Goal: Task Accomplishment & Management: Manage account settings

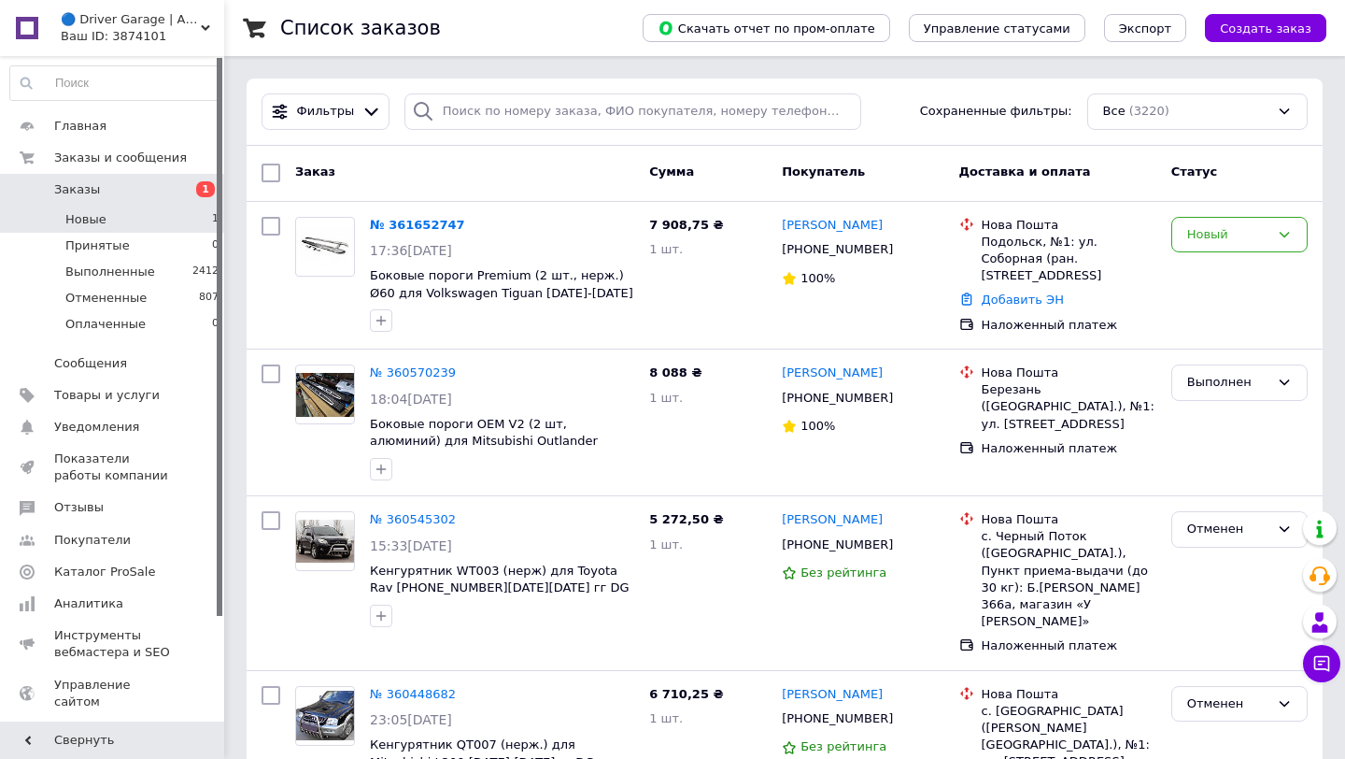
click at [153, 213] on li "Новые 1" at bounding box center [115, 219] width 230 height 26
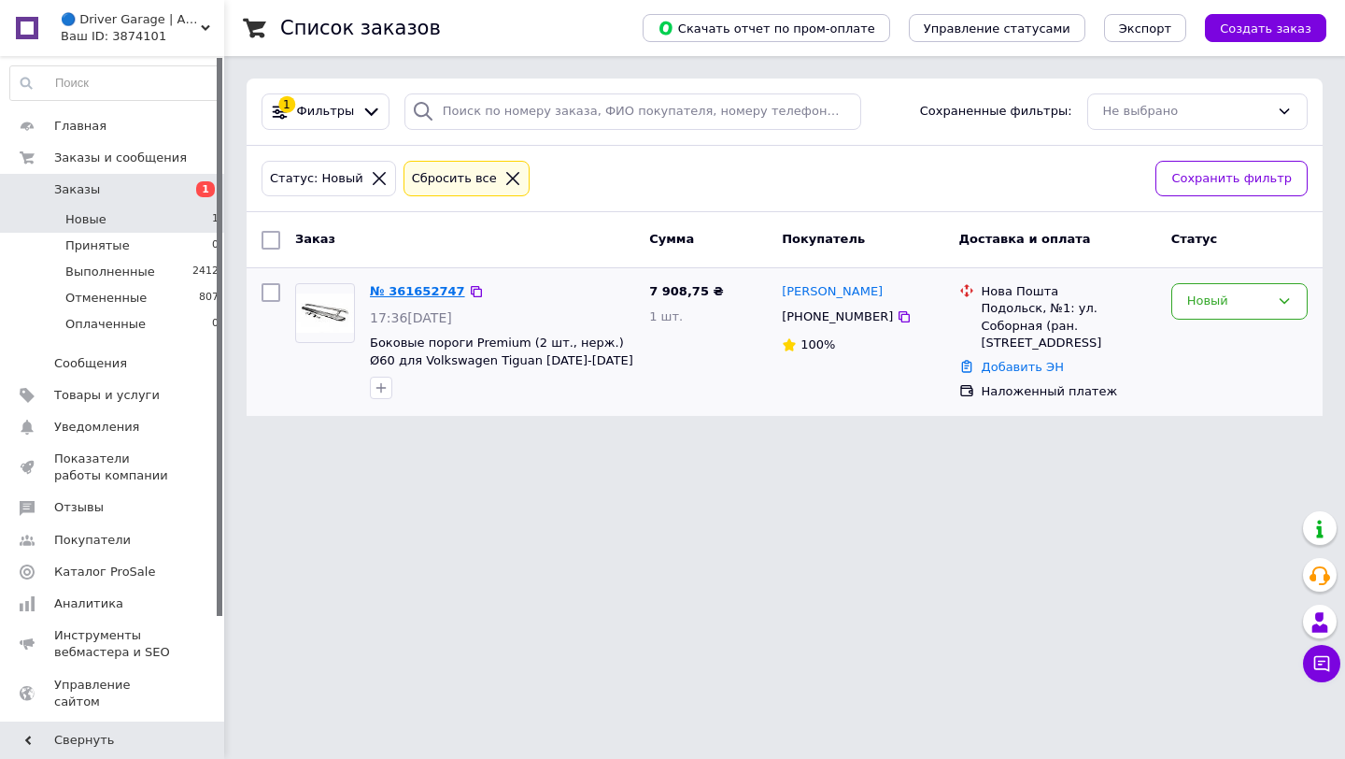
click at [423, 292] on link "№ 361652747" at bounding box center [417, 291] width 95 height 14
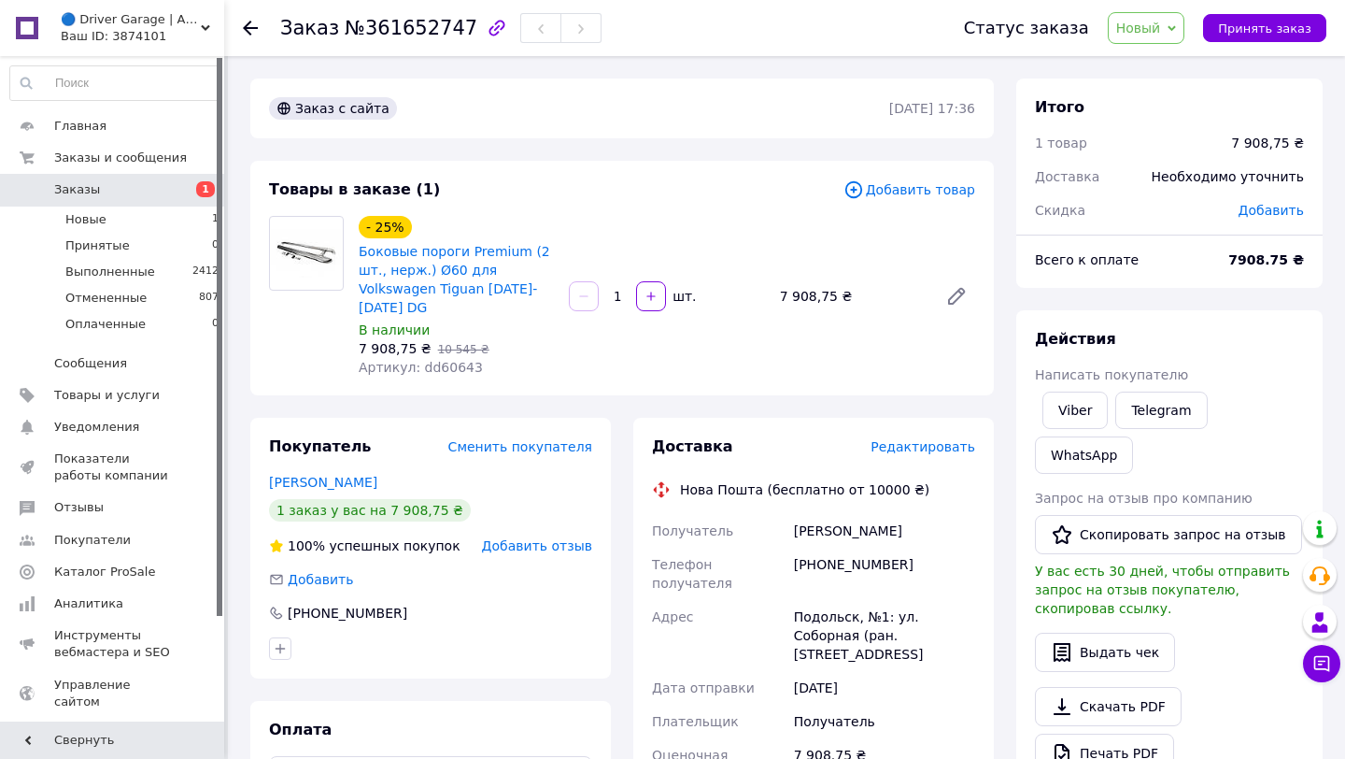
click at [448, 369] on span "Артикул: dd60643" at bounding box center [421, 367] width 124 height 15
copy span "dd60643"
click at [826, 603] on div "Подольск, №1: ул. Соборная (ран. [STREET_ADDRESS]" at bounding box center [884, 635] width 189 height 71
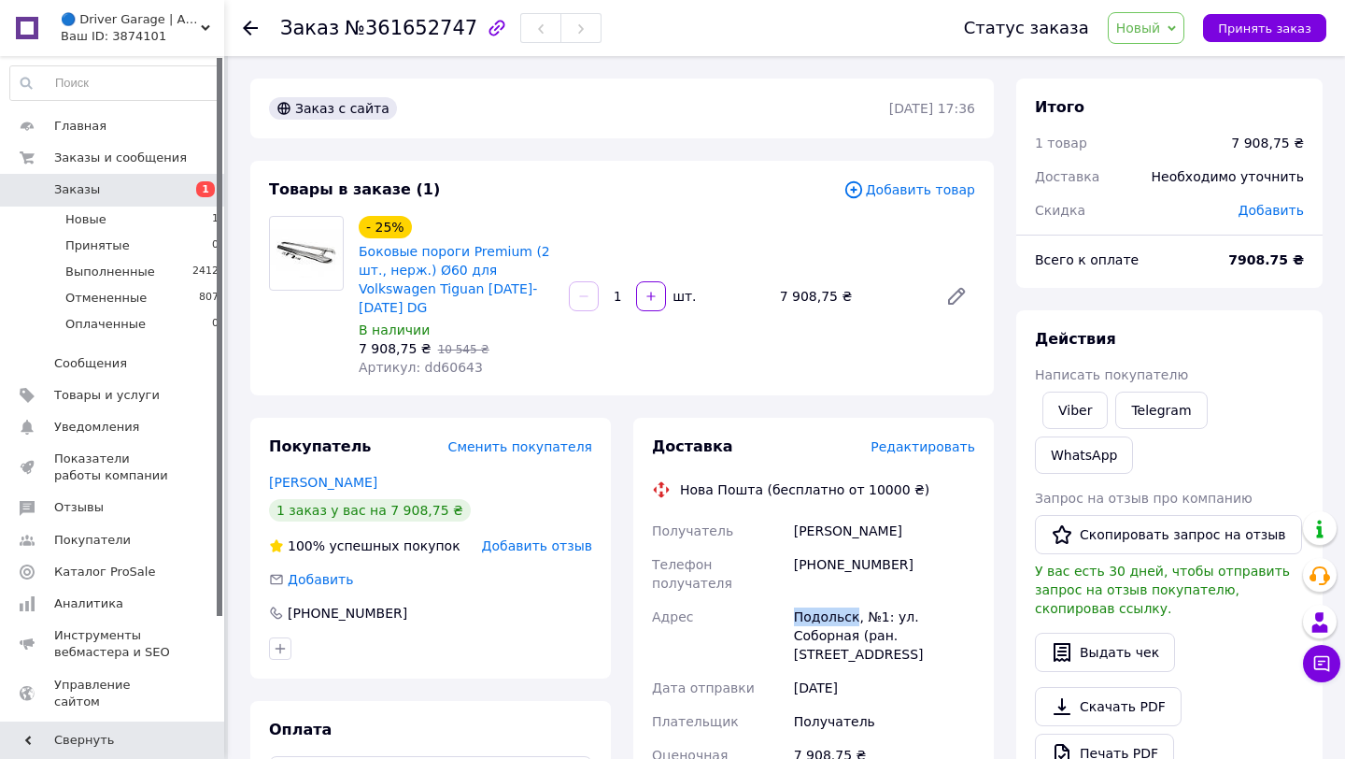
copy div "Подольск"
click at [1160, 31] on span "Новый" at bounding box center [1139, 28] width 45 height 15
click at [1162, 92] on li "Выполнен" at bounding box center [1158, 93] width 99 height 28
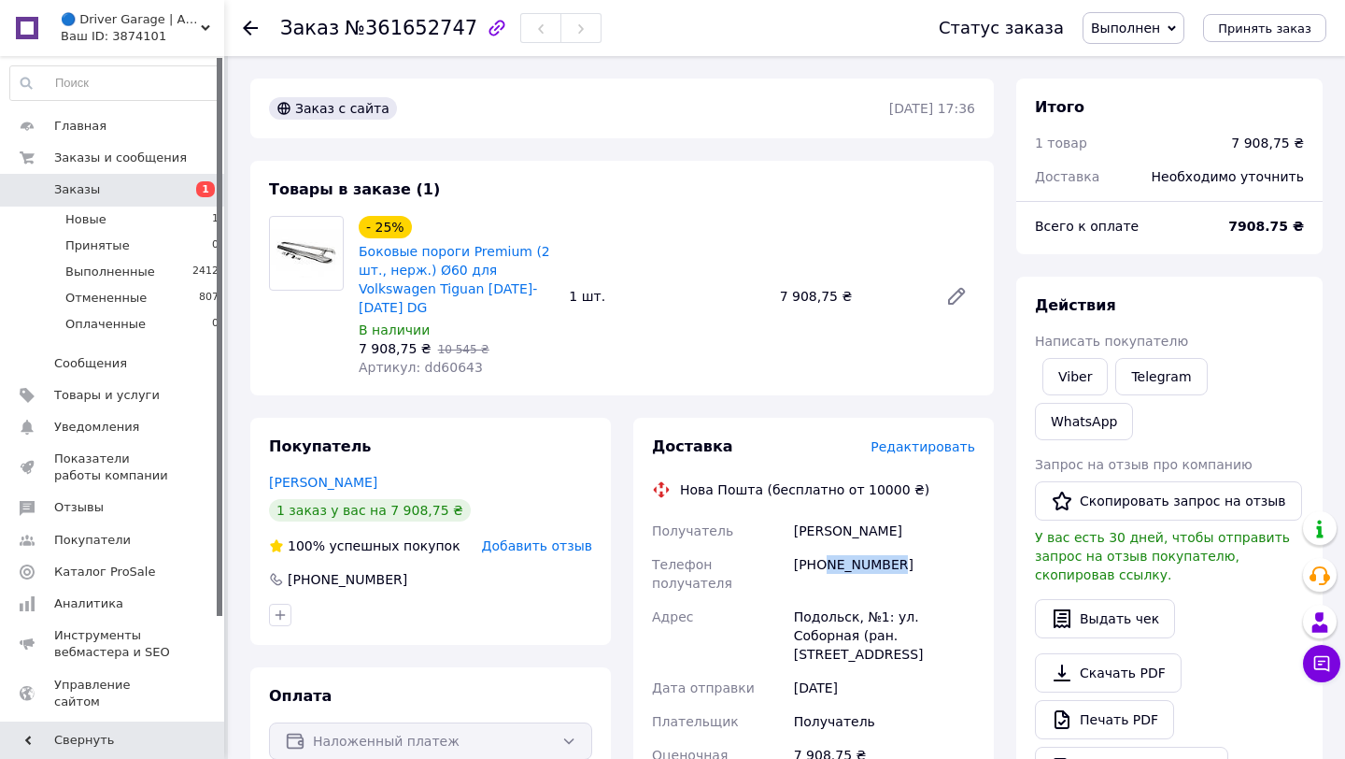
drag, startPoint x: 906, startPoint y: 560, endPoint x: 830, endPoint y: 555, distance: 76.8
click at [830, 555] on div "[PHONE_NUMBER]" at bounding box center [884, 574] width 189 height 52
copy div "951758340"
drag, startPoint x: 899, startPoint y: 537, endPoint x: 790, endPoint y: 532, distance: 109.5
click at [790, 532] on div "Цапок Ірина" at bounding box center [884, 531] width 189 height 34
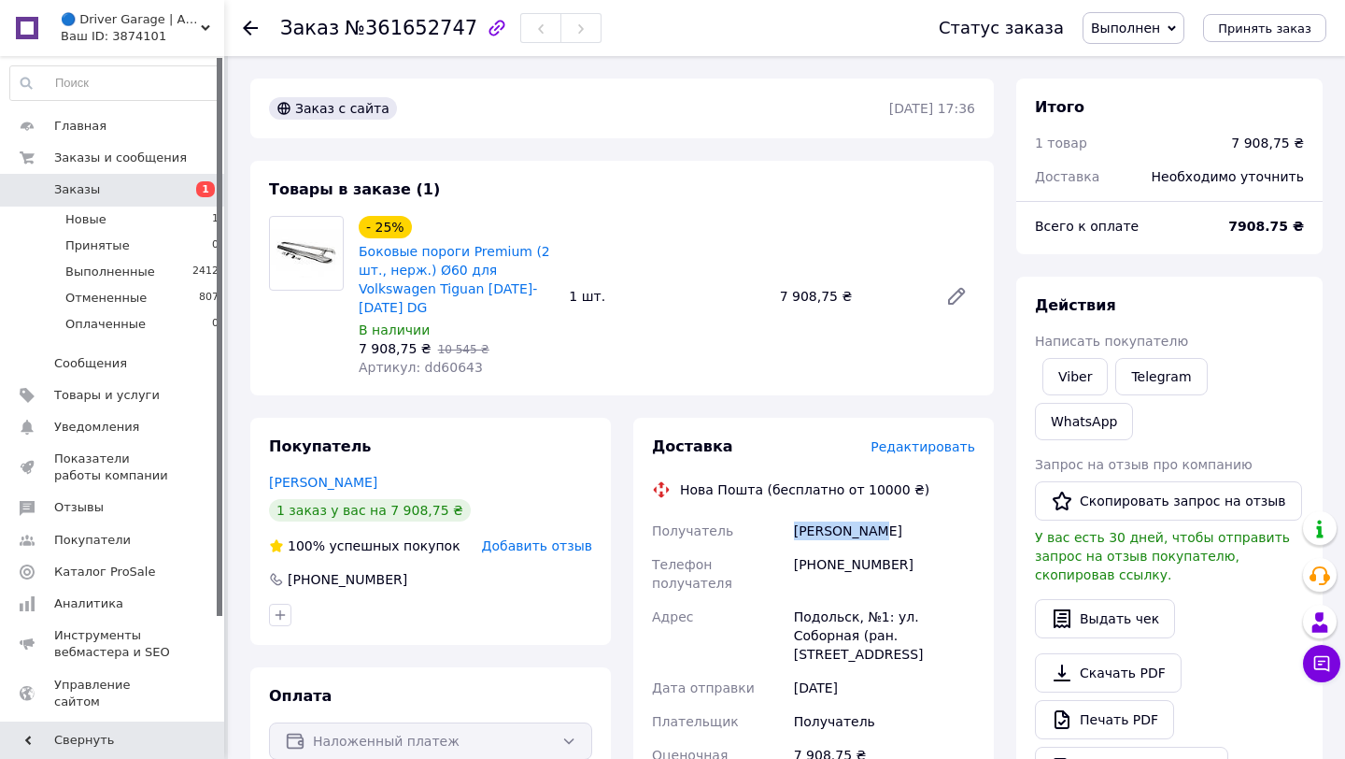
copy div "Получатель Цапок Ірина"
click at [148, 183] on span "Заказы" at bounding box center [113, 189] width 119 height 17
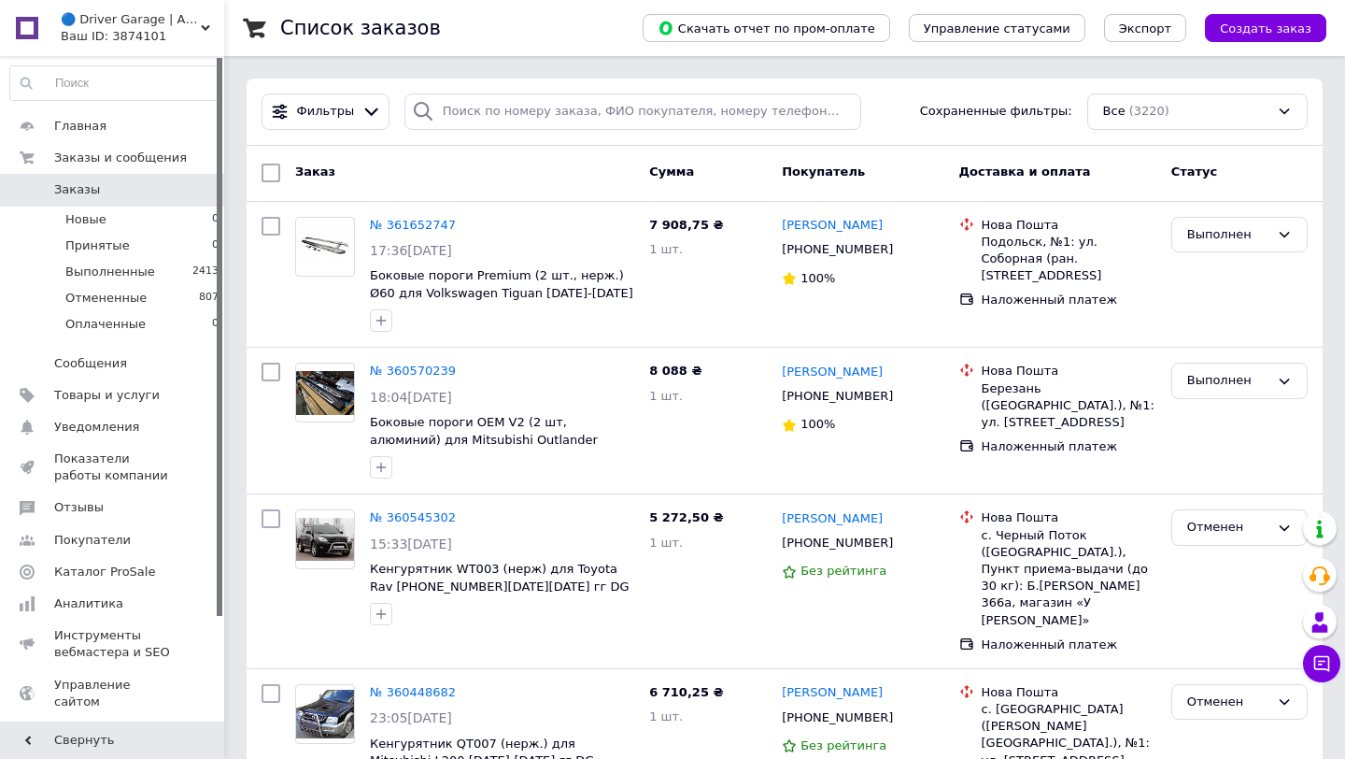
click at [559, 154] on div "Заказ Сумма Покупатель Доставка и оплата Статус" at bounding box center [785, 174] width 1076 height 56
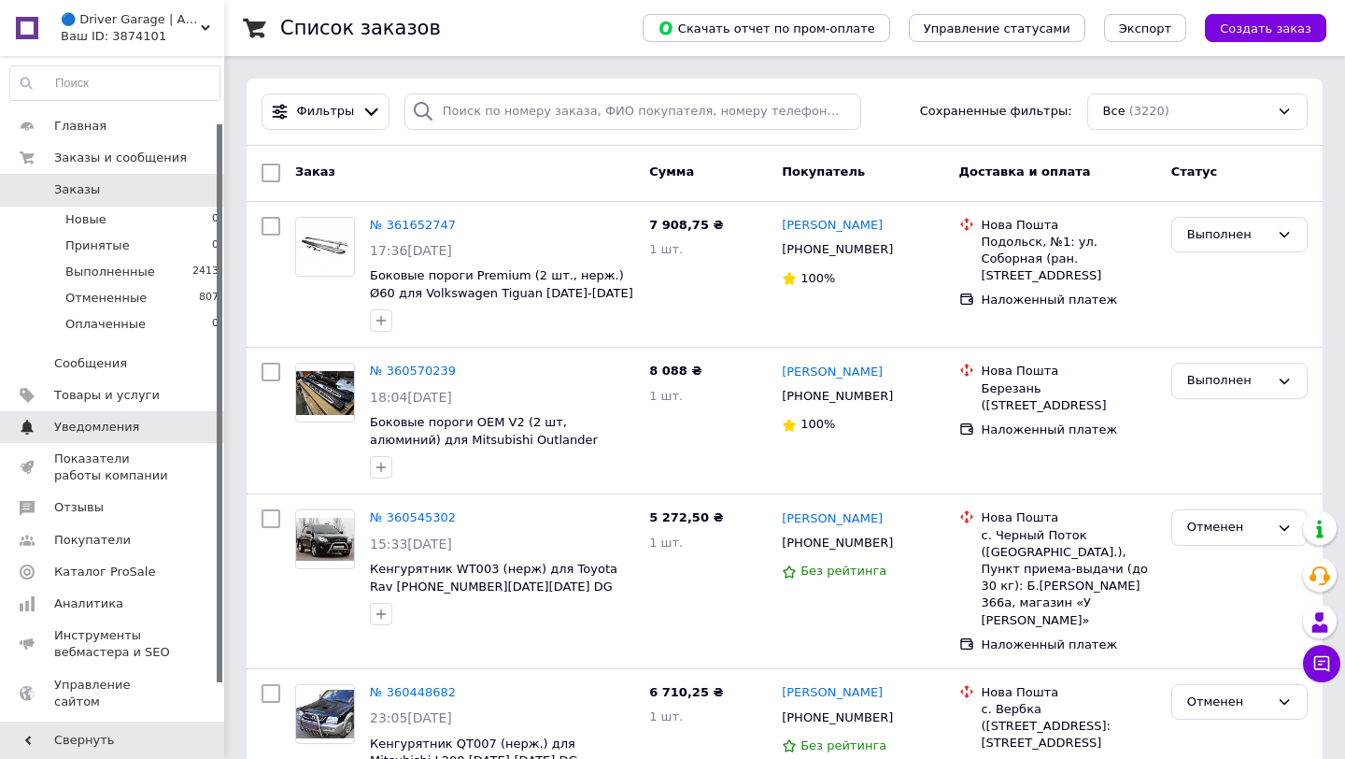
scroll to position [124, 0]
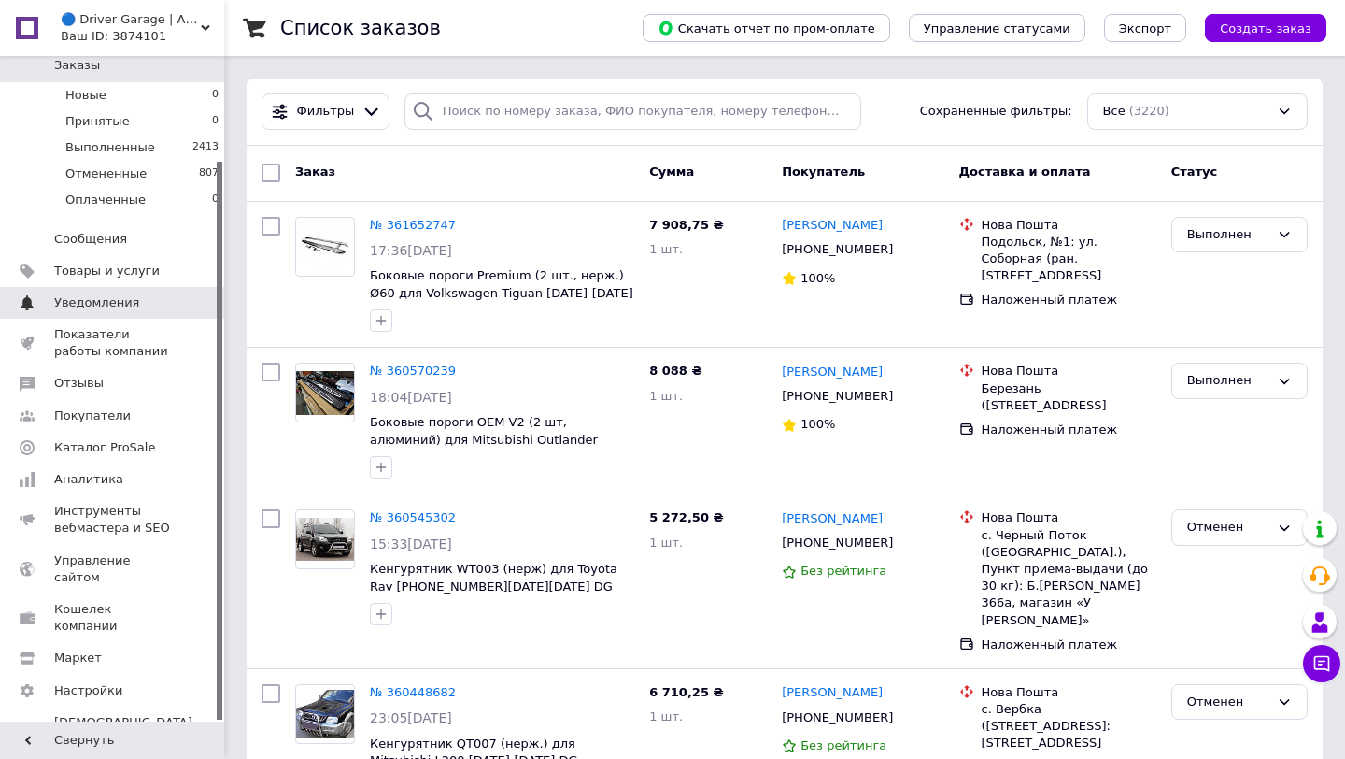
click at [178, 303] on span "0 0" at bounding box center [198, 302] width 51 height 17
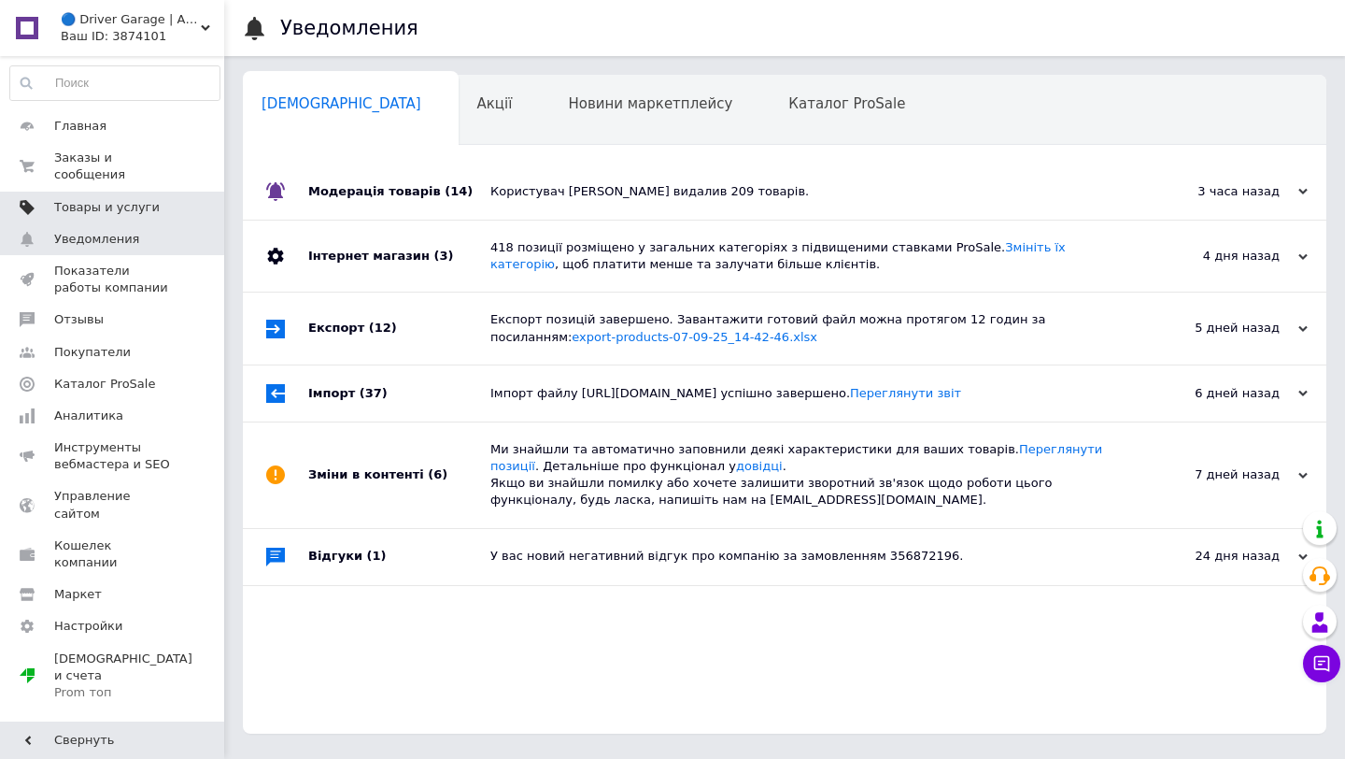
click at [160, 199] on span "Товары и услуги" at bounding box center [113, 207] width 119 height 17
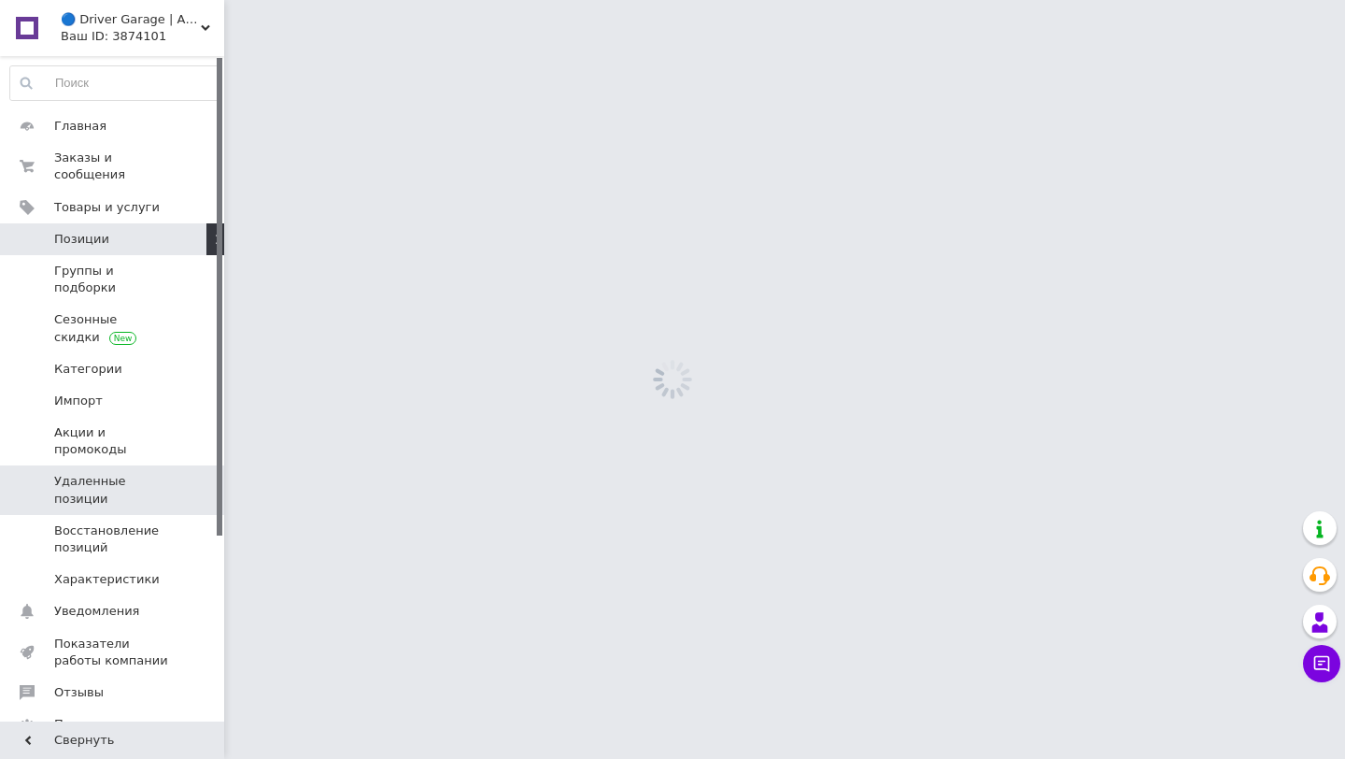
click at [188, 465] on link "Удаленные позиции" at bounding box center [115, 489] width 230 height 49
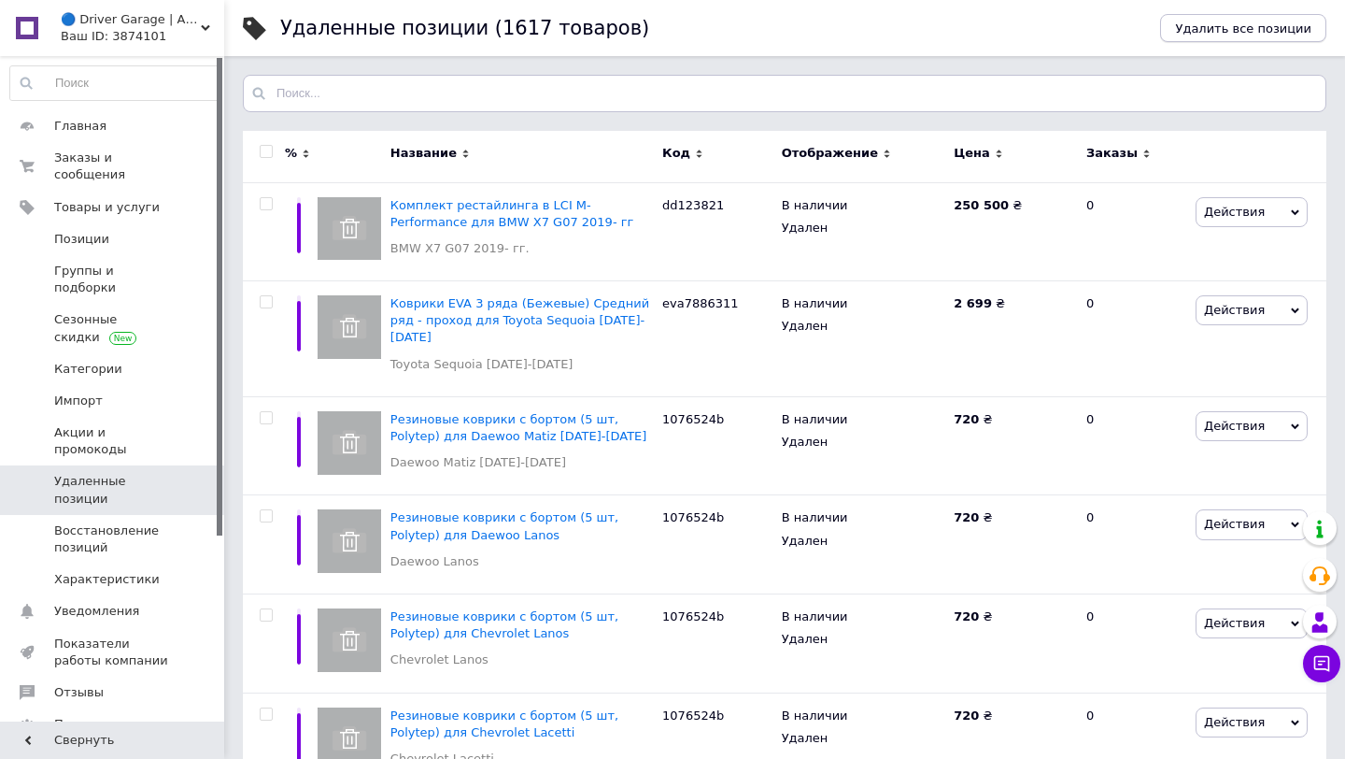
click at [1233, 29] on span "Удалить все позиции" at bounding box center [1243, 28] width 136 height 14
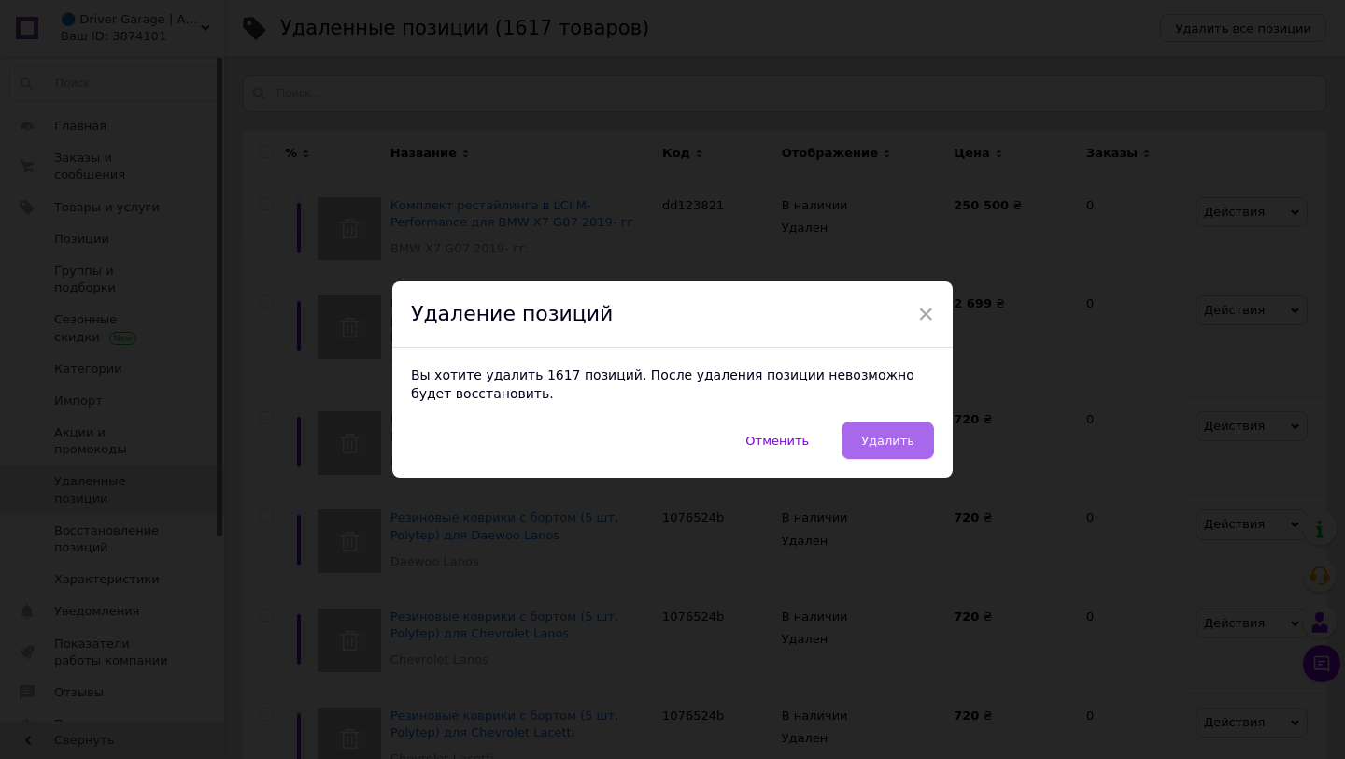
click at [892, 438] on span "Удалить" at bounding box center [887, 441] width 53 height 14
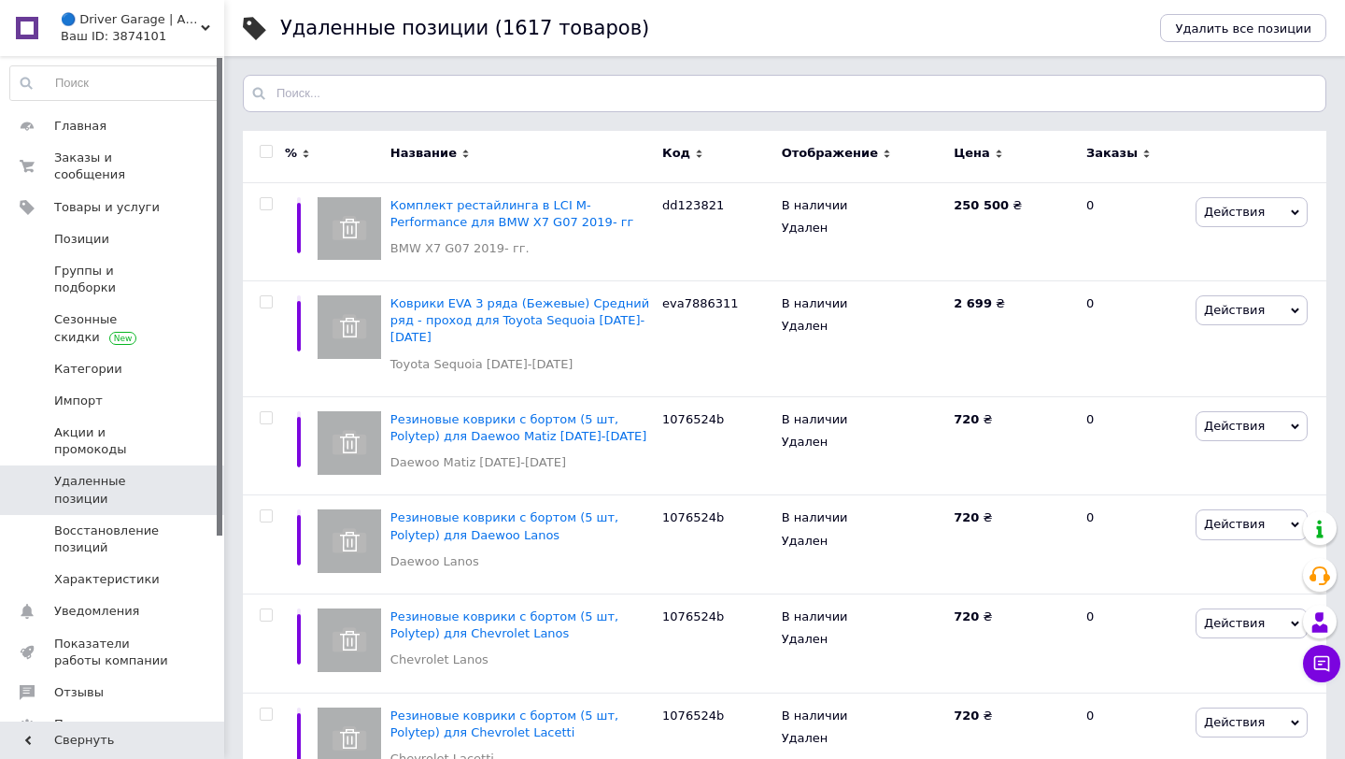
click at [108, 473] on span "Удаленные позиции" at bounding box center [113, 490] width 119 height 34
click at [145, 603] on span "Уведомления" at bounding box center [113, 611] width 119 height 17
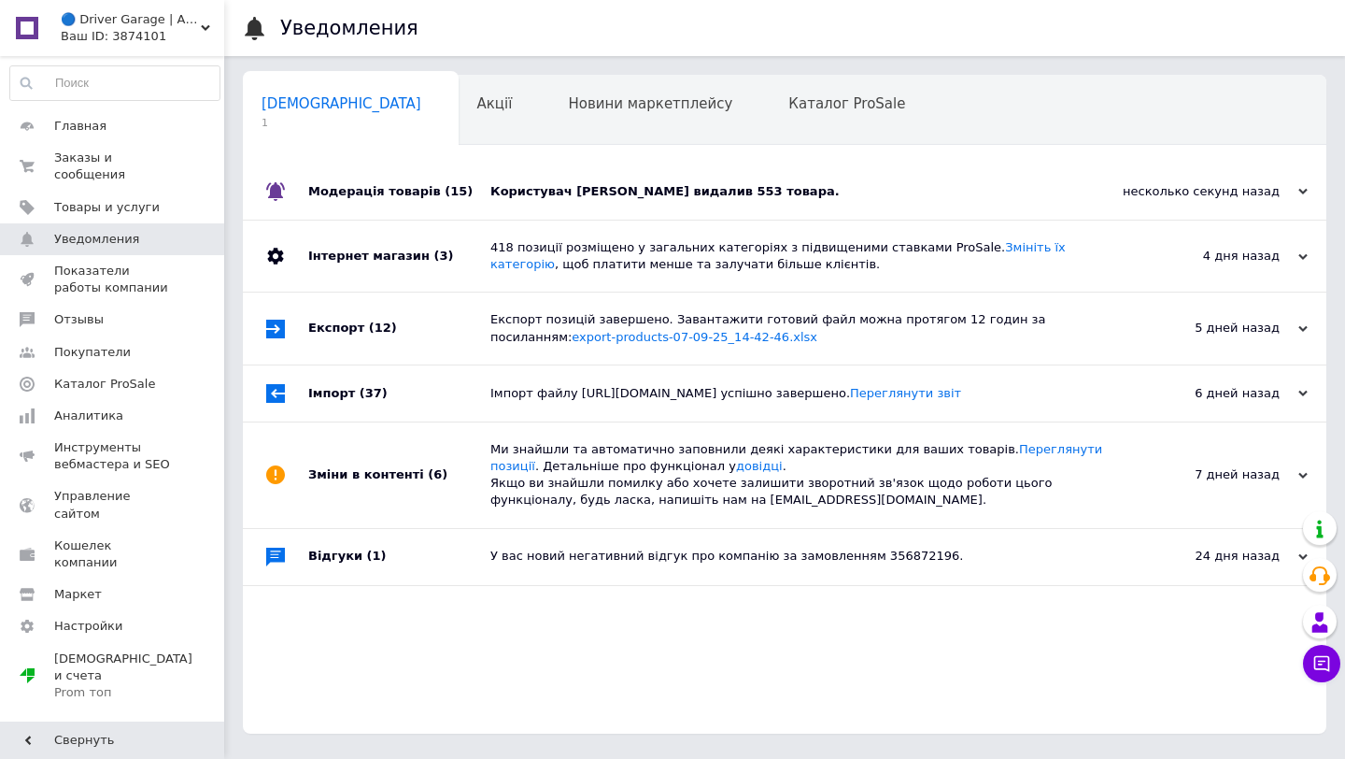
click at [474, 195] on div "Модерація товарів (15)" at bounding box center [399, 192] width 182 height 56
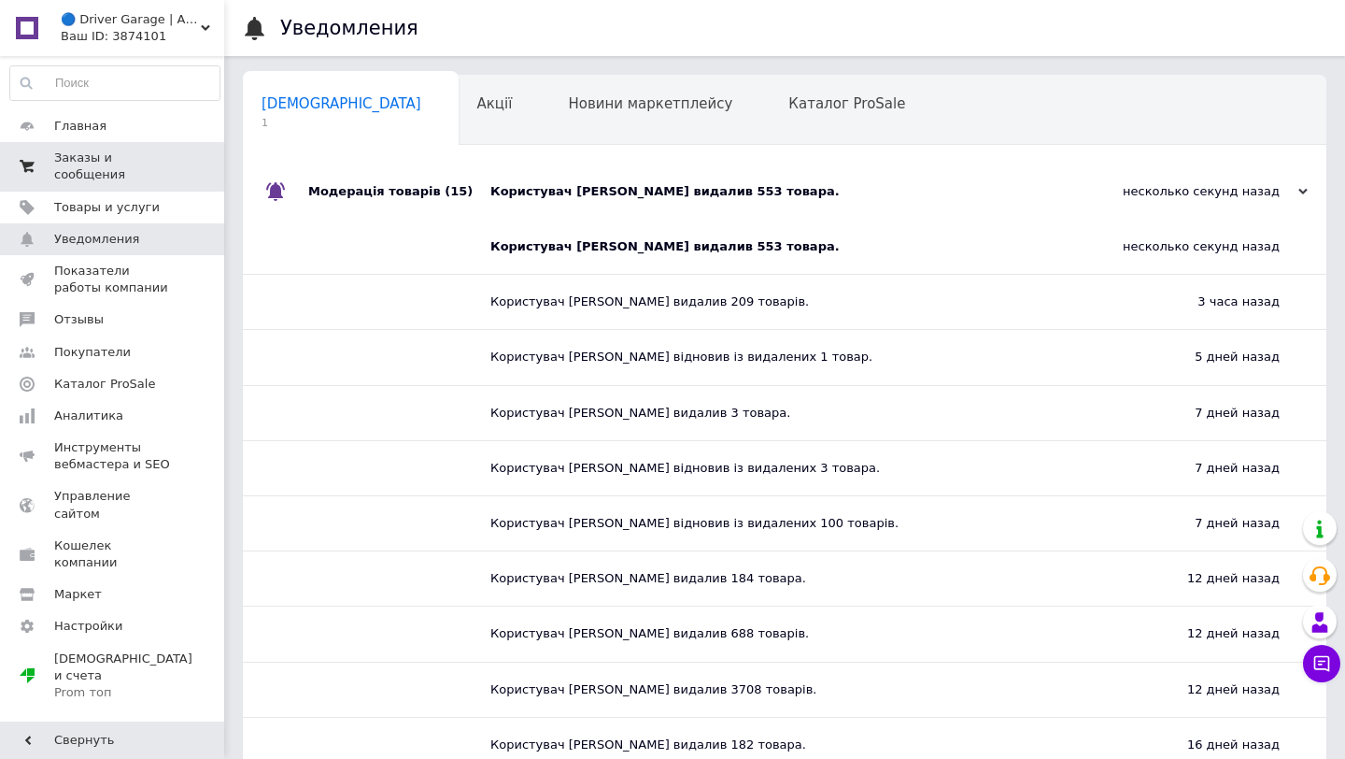
click at [142, 186] on link "Заказы и сообщения 0 0" at bounding box center [115, 166] width 230 height 49
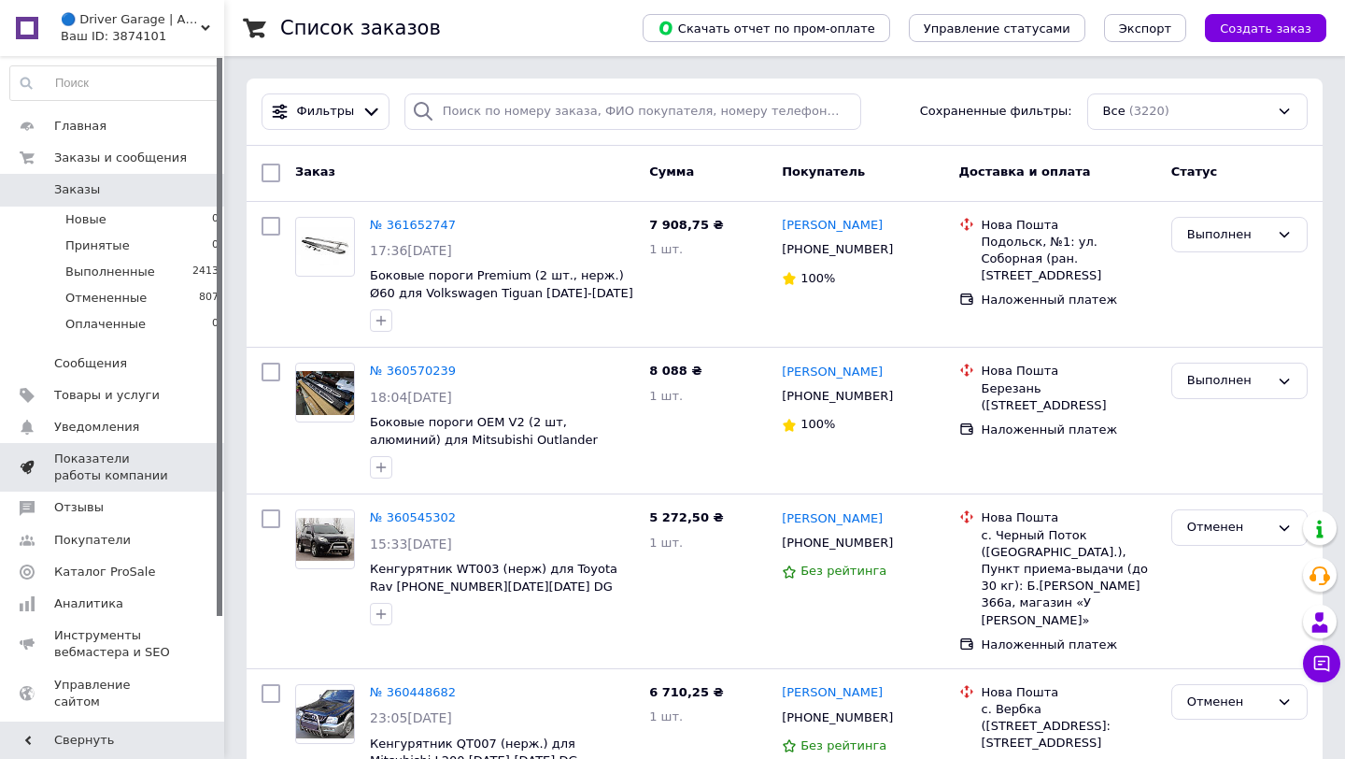
scroll to position [124, 0]
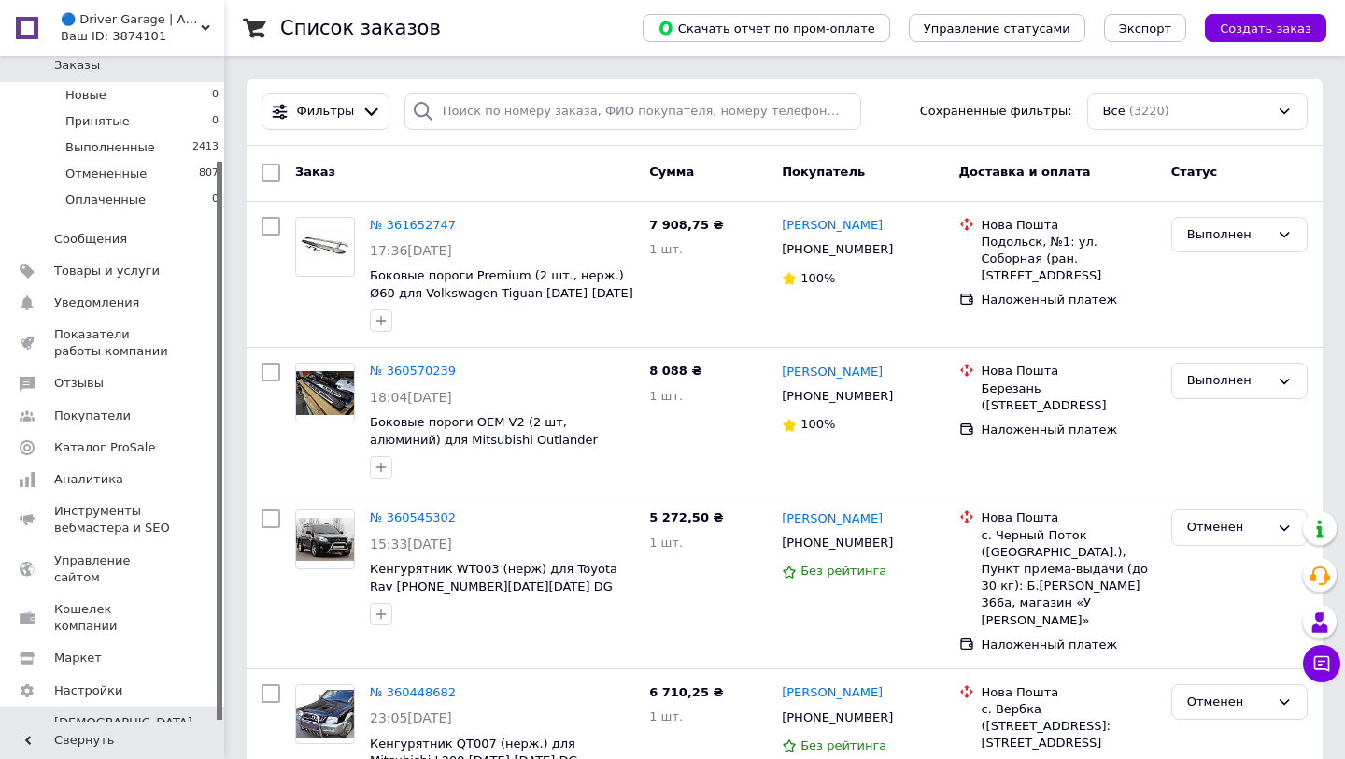
click at [173, 714] on span at bounding box center [198, 739] width 51 height 51
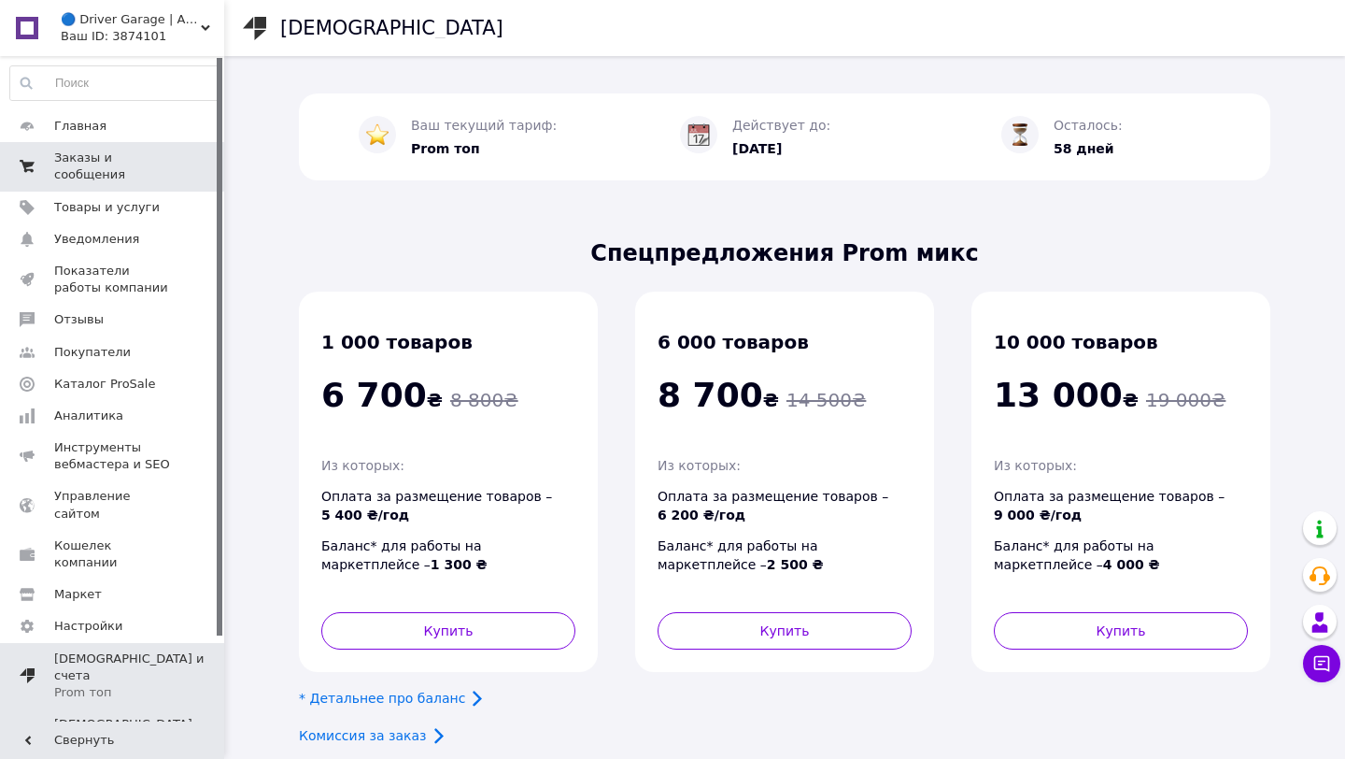
click at [192, 158] on span "0 0" at bounding box center [198, 166] width 51 height 34
